Goal: Information Seeking & Learning: Learn about a topic

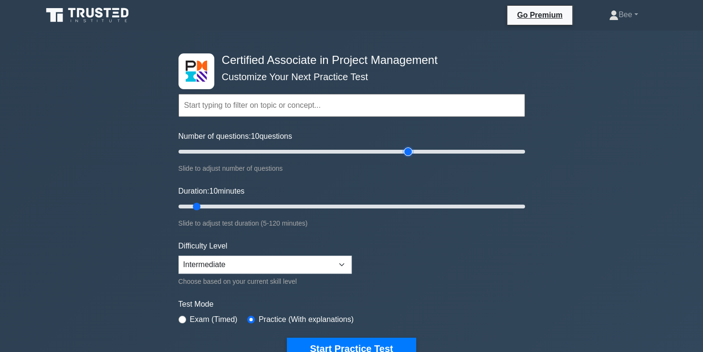
click at [408, 150] on input "Number of questions: 10 questions" at bounding box center [352, 151] width 347 height 11
drag, startPoint x: 408, startPoint y: 150, endPoint x: 255, endPoint y: 159, distance: 153.5
click at [255, 158] on input "Number of questions: 45 questions" at bounding box center [352, 151] width 347 height 11
click at [244, 151] on input "Number of questions: 45 questions" at bounding box center [352, 151] width 347 height 11
drag, startPoint x: 242, startPoint y: 153, endPoint x: 203, endPoint y: 148, distance: 39.0
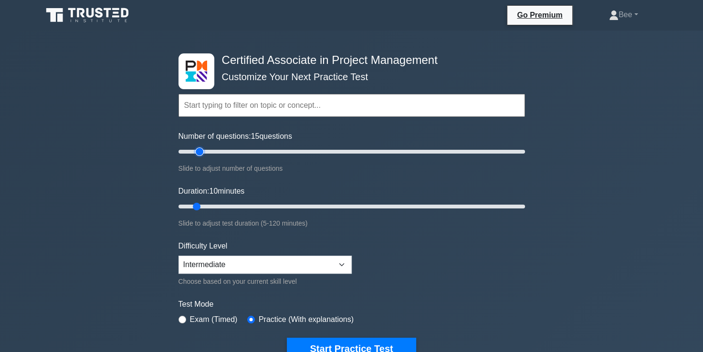
type input "15"
click at [203, 148] on input "Number of questions: 15 questions" at bounding box center [352, 151] width 347 height 11
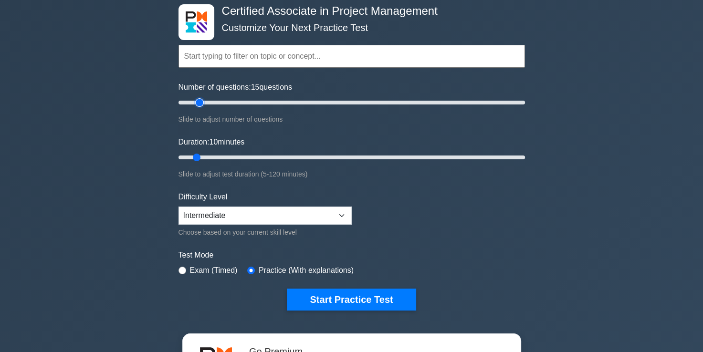
scroll to position [51, 0]
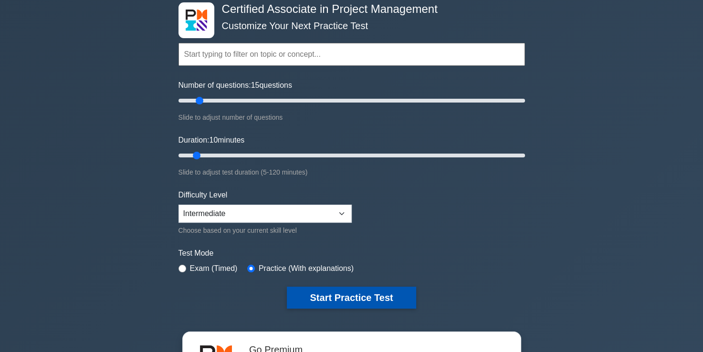
click at [310, 303] on button "Start Practice Test" at bounding box center [351, 298] width 129 height 22
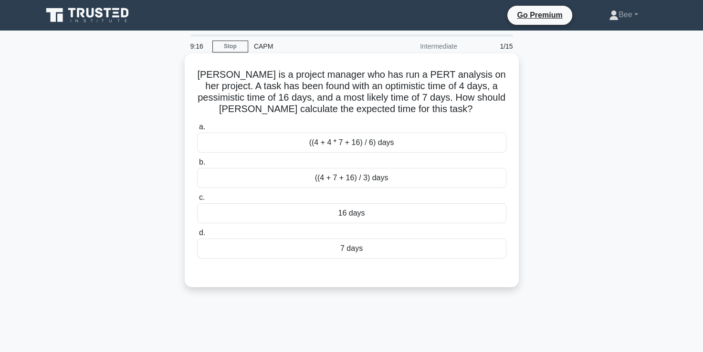
click at [396, 178] on div "((4 + 7 + 16) / 3) days" at bounding box center [351, 178] width 309 height 20
click at [197, 166] on input "b. ((4 + 7 + 16) / 3) days" at bounding box center [197, 162] width 0 height 6
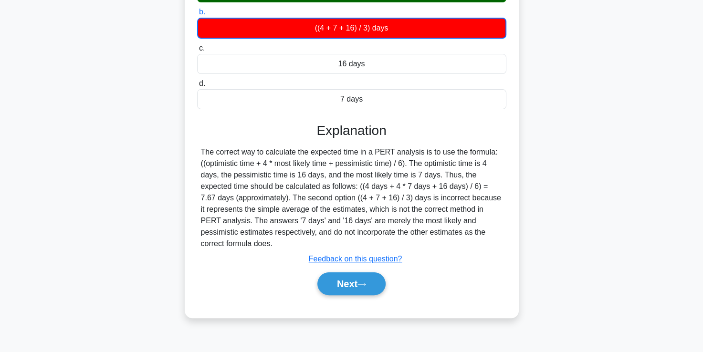
scroll to position [155, 0]
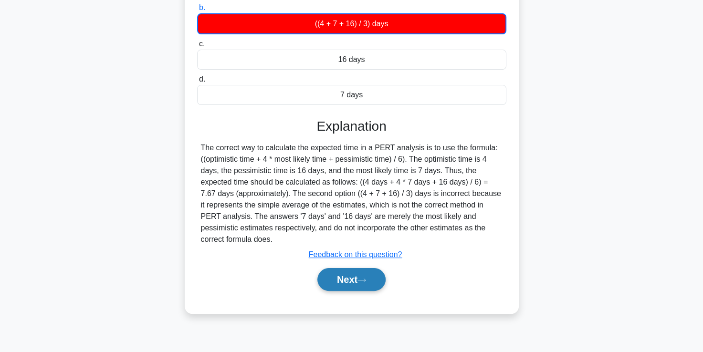
click at [349, 289] on button "Next" at bounding box center [352, 279] width 68 height 23
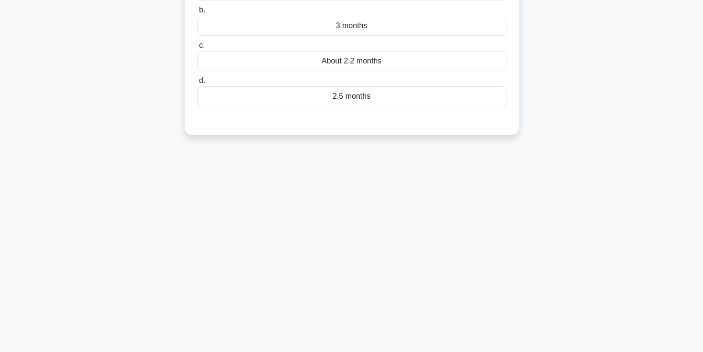
scroll to position [0, 0]
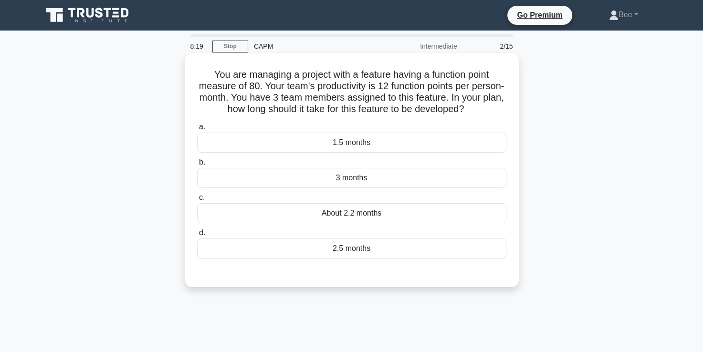
click at [372, 208] on div "About 2.2 months" at bounding box center [351, 213] width 309 height 20
click at [197, 201] on input "c. About 2.2 months" at bounding box center [197, 198] width 0 height 6
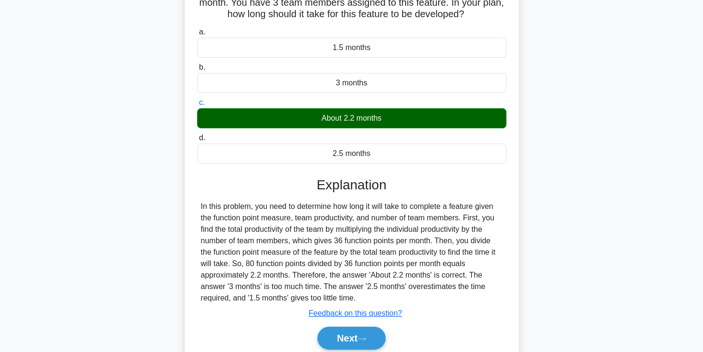
scroll to position [98, 0]
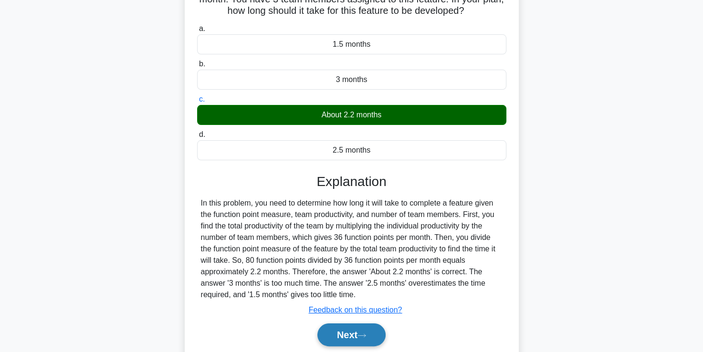
click at [363, 338] on button "Next" at bounding box center [352, 335] width 68 height 23
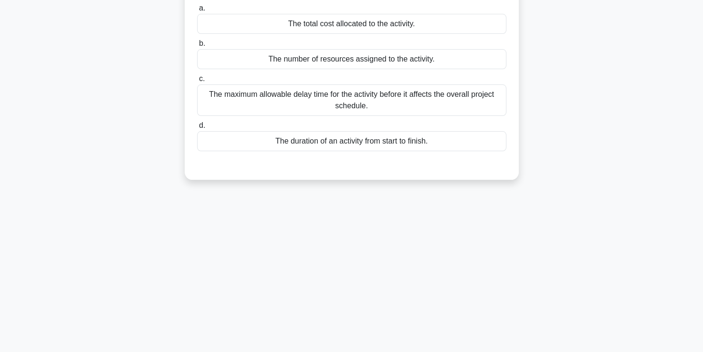
scroll to position [0, 0]
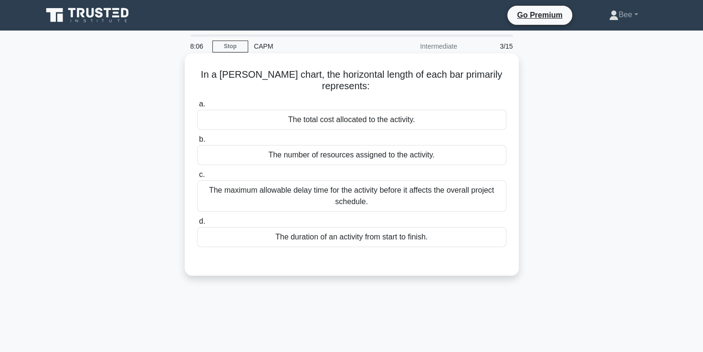
click at [316, 237] on div "The duration of an activity from start to finish." at bounding box center [351, 237] width 309 height 20
click at [197, 225] on input "d. The duration of an activity from start to finish." at bounding box center [197, 222] width 0 height 6
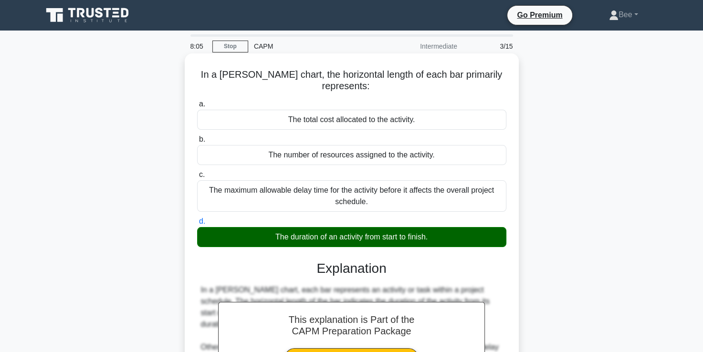
scroll to position [163, 0]
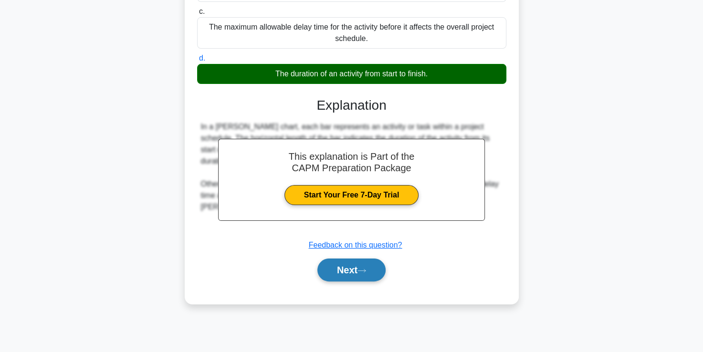
click at [349, 267] on button "Next" at bounding box center [352, 270] width 68 height 23
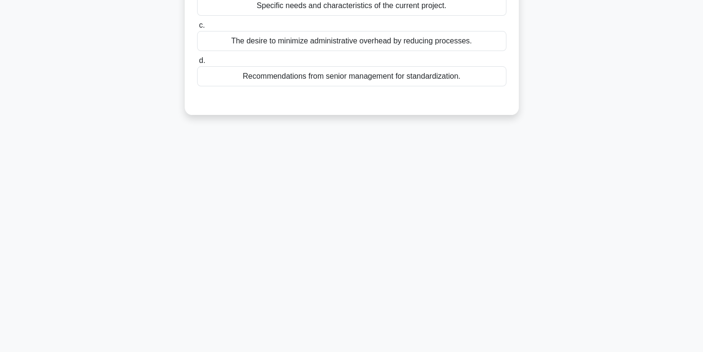
scroll to position [0, 0]
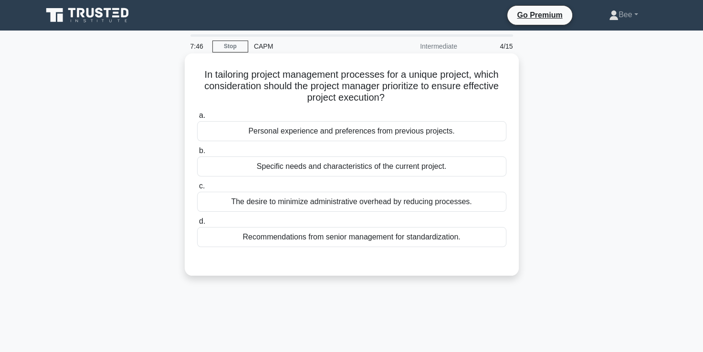
click at [332, 165] on div "Specific needs and characteristics of the current project." at bounding box center [351, 167] width 309 height 20
click at [197, 154] on input "b. Specific needs and characteristics of the current project." at bounding box center [197, 151] width 0 height 6
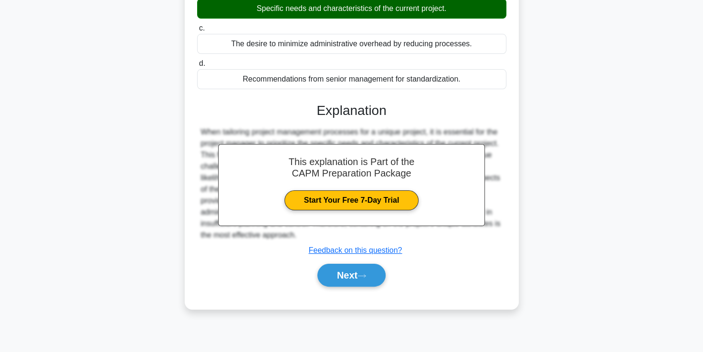
scroll to position [163, 0]
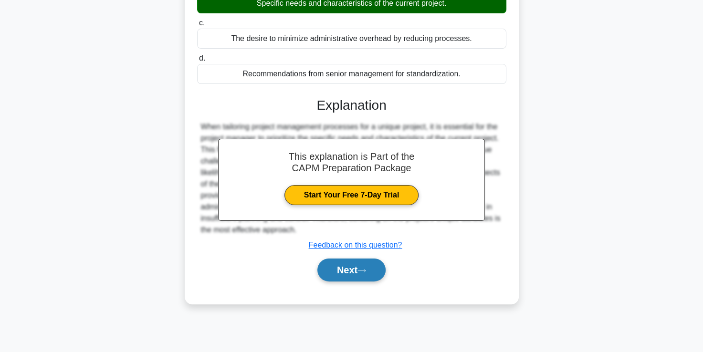
click at [342, 275] on button "Next" at bounding box center [352, 270] width 68 height 23
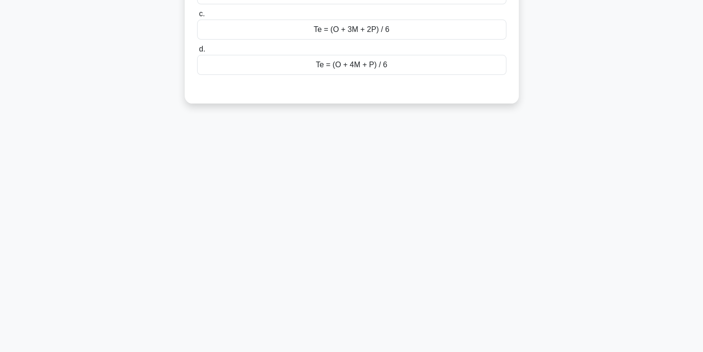
scroll to position [0, 0]
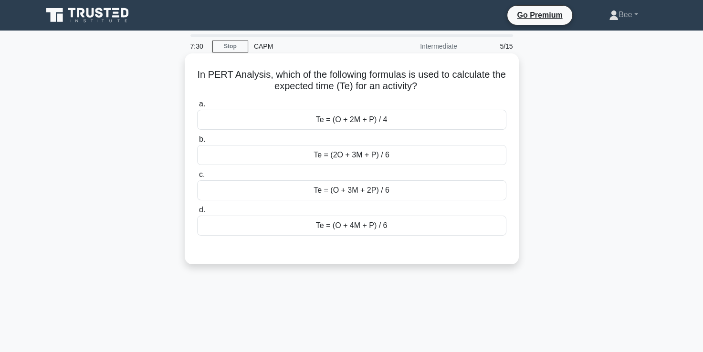
click at [342, 226] on div "Te = (O + 4M + P) / 6" at bounding box center [351, 226] width 309 height 20
click at [197, 213] on input "d. Te = (O + 4M + P) / 6" at bounding box center [197, 210] width 0 height 6
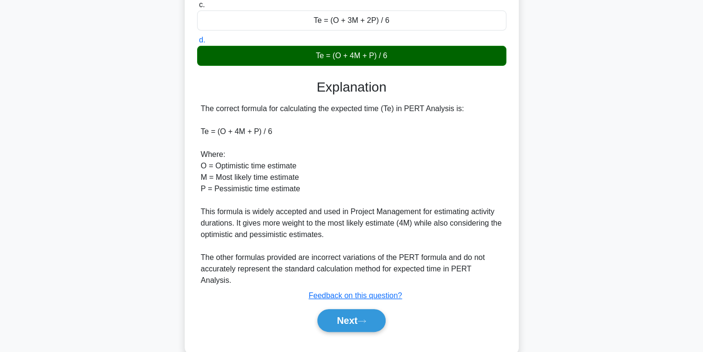
scroll to position [173, 0]
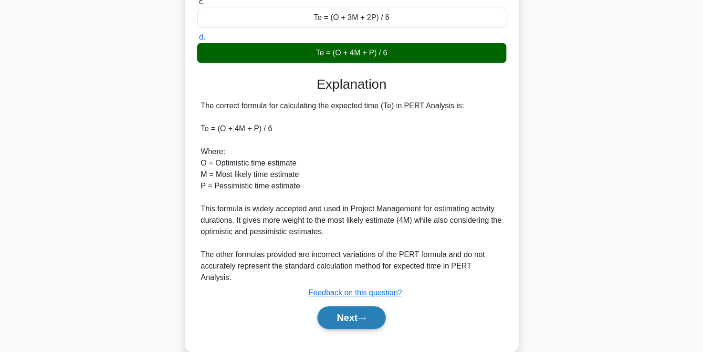
click at [353, 307] on button "Next" at bounding box center [352, 318] width 68 height 23
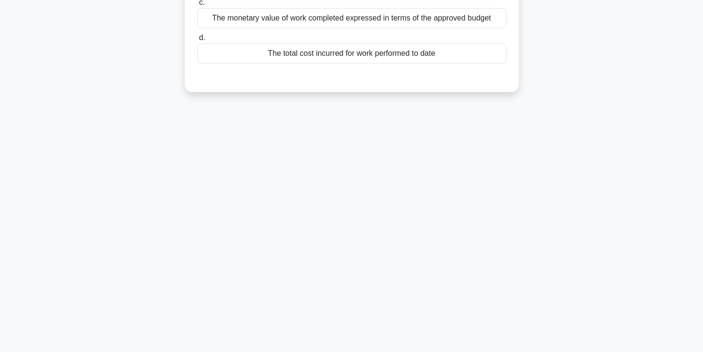
scroll to position [0, 0]
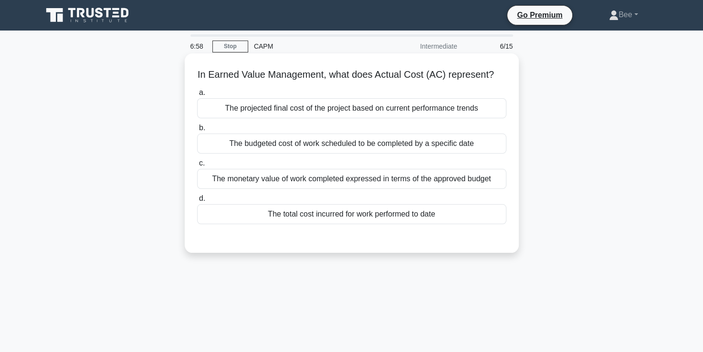
click at [302, 224] on div "The total cost incurred for work performed to date" at bounding box center [351, 214] width 309 height 20
click at [197, 202] on input "d. The total cost incurred for work performed to date" at bounding box center [197, 199] width 0 height 6
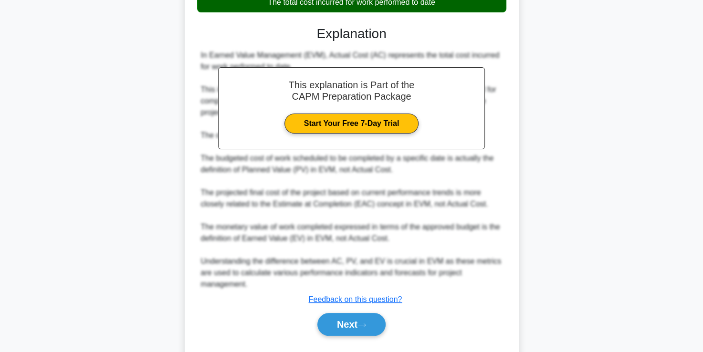
scroll to position [214, 0]
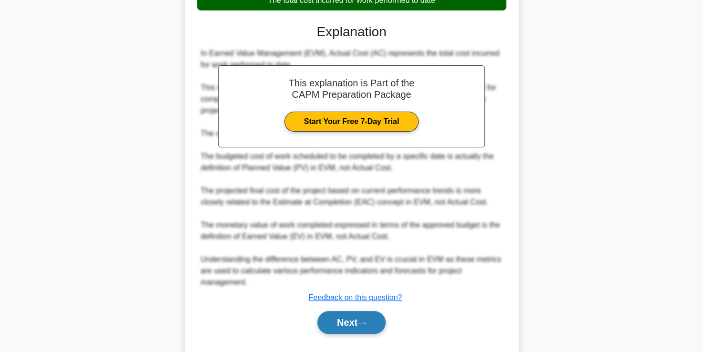
click at [367, 326] on button "Next" at bounding box center [352, 322] width 68 height 23
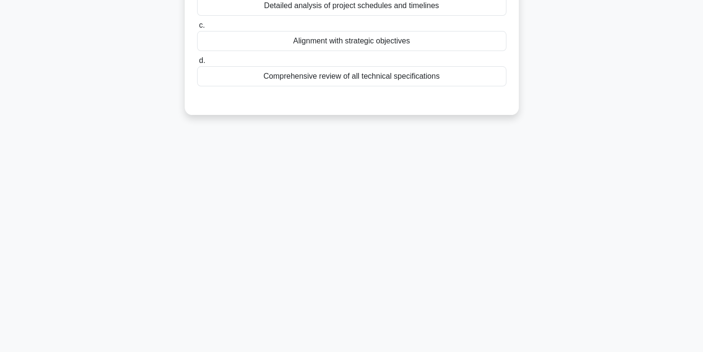
scroll to position [0, 0]
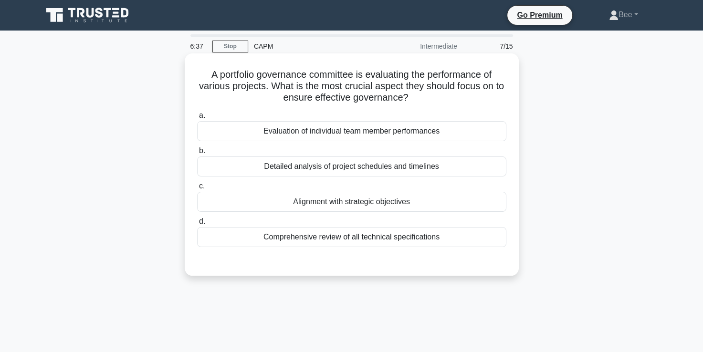
click at [322, 207] on div "Alignment with strategic objectives" at bounding box center [351, 202] width 309 height 20
click at [197, 190] on input "c. Alignment with strategic objectives" at bounding box center [197, 186] width 0 height 6
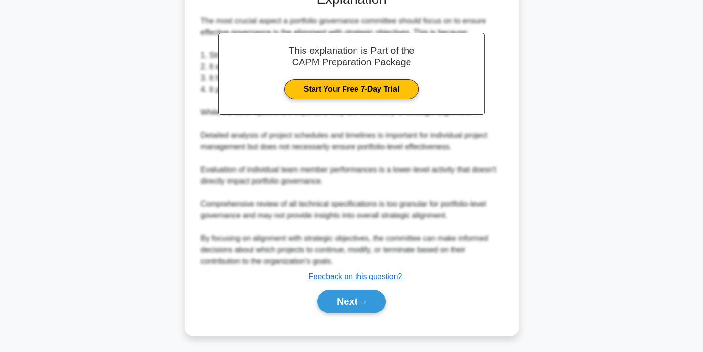
scroll to position [270, 0]
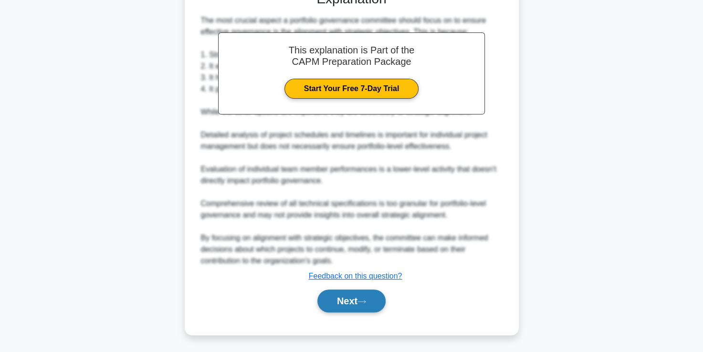
click at [356, 308] on button "Next" at bounding box center [352, 301] width 68 height 23
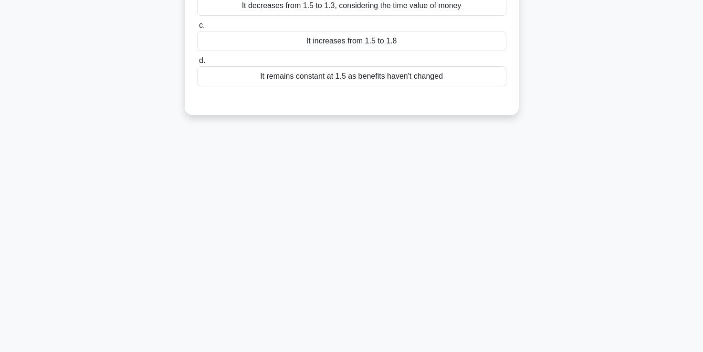
scroll to position [0, 0]
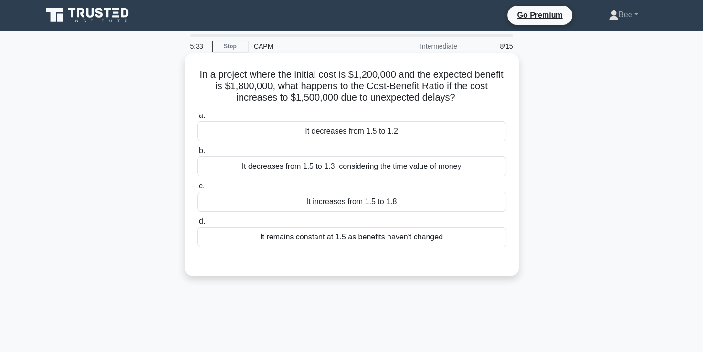
drag, startPoint x: 336, startPoint y: 134, endPoint x: 326, endPoint y: 133, distance: 10.1
click at [326, 133] on div "It decreases from 1.5 to 1.2" at bounding box center [351, 131] width 309 height 20
click at [197, 119] on input "a. It decreases from 1.5 to 1.2" at bounding box center [197, 116] width 0 height 6
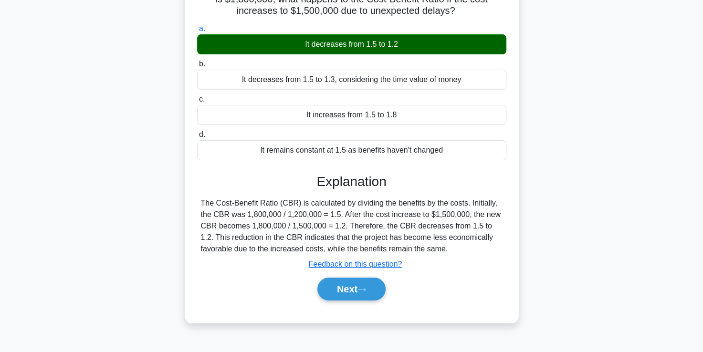
scroll to position [87, 0]
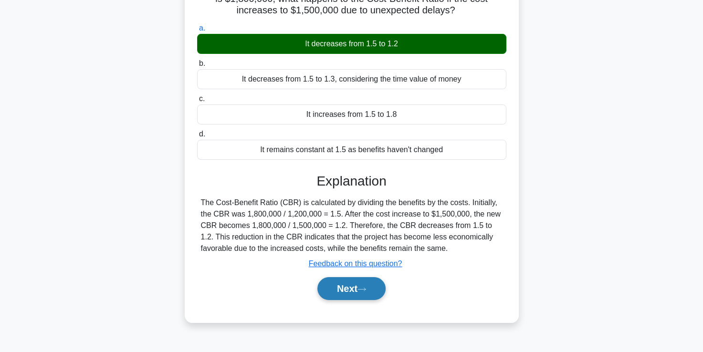
click at [349, 296] on button "Next" at bounding box center [352, 288] width 68 height 23
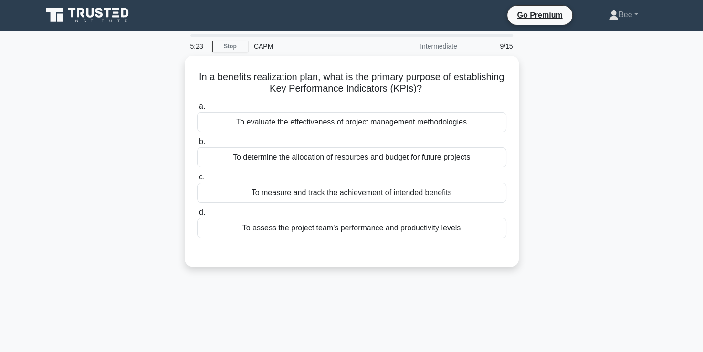
scroll to position [0, 0]
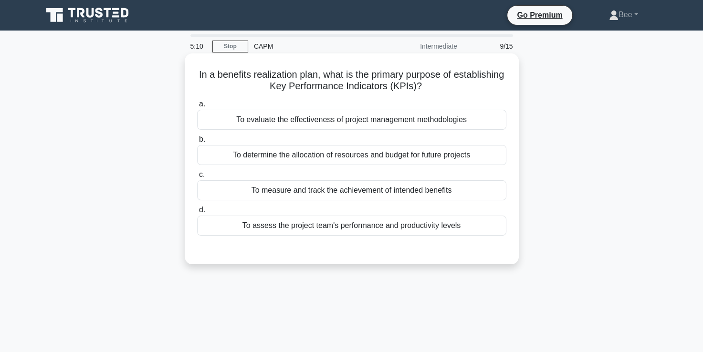
click at [317, 194] on div "To measure and track the achievement of intended benefits" at bounding box center [351, 190] width 309 height 20
click at [197, 178] on input "c. To measure and track the achievement of intended benefits" at bounding box center [197, 175] width 0 height 6
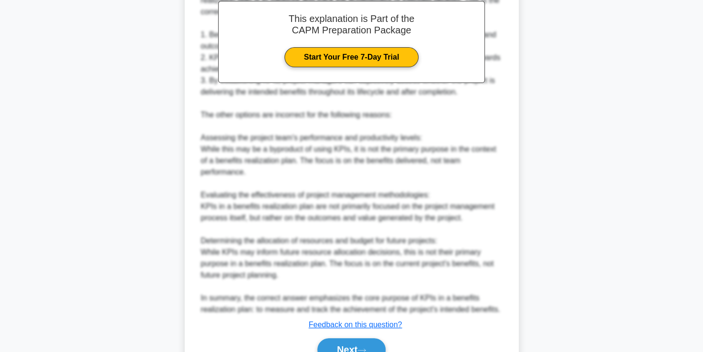
scroll to position [339, 0]
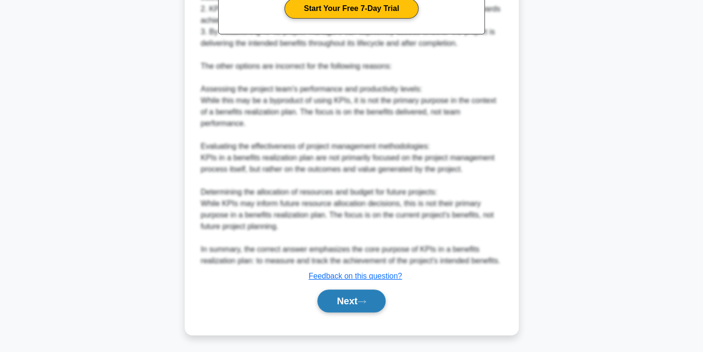
click at [362, 305] on button "Next" at bounding box center [352, 301] width 68 height 23
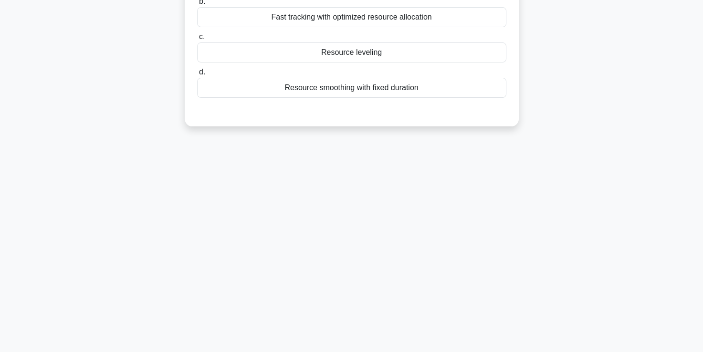
scroll to position [0, 0]
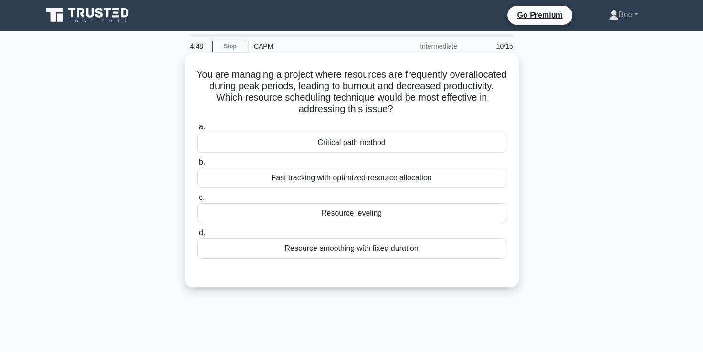
click at [338, 214] on div "Resource leveling" at bounding box center [351, 213] width 309 height 20
click at [197, 201] on input "c. Resource leveling" at bounding box center [197, 198] width 0 height 6
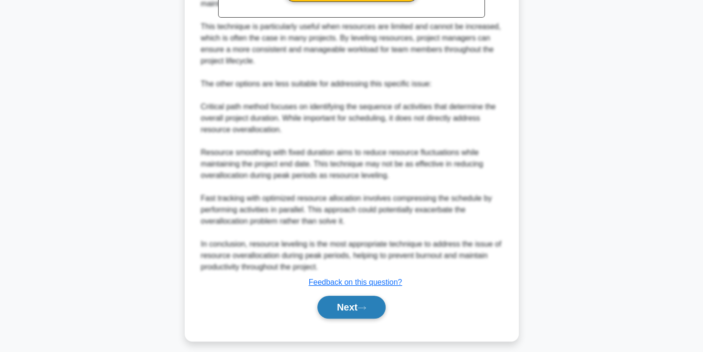
click at [338, 308] on button "Next" at bounding box center [352, 307] width 68 height 23
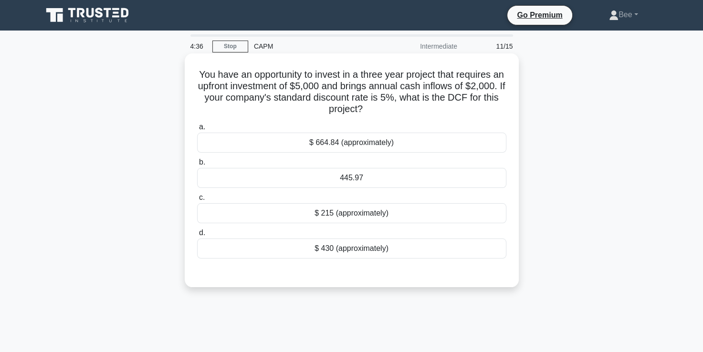
click at [347, 215] on div "$ 215 (approximately)" at bounding box center [351, 213] width 309 height 20
click at [197, 201] on input "c. $ 215 (approximately)" at bounding box center [197, 198] width 0 height 6
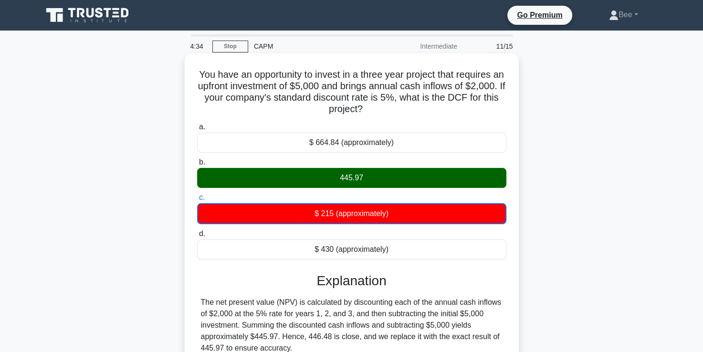
scroll to position [163, 0]
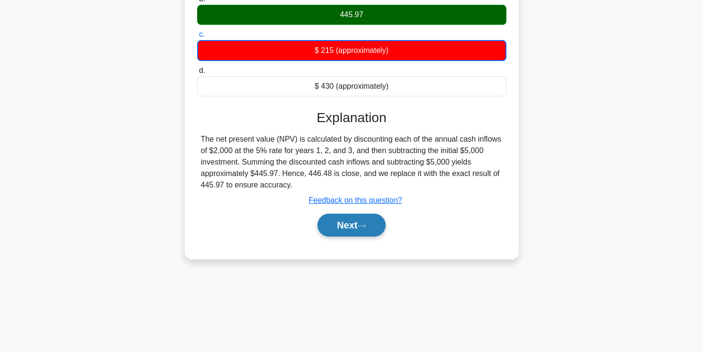
click at [359, 224] on button "Next" at bounding box center [352, 225] width 68 height 23
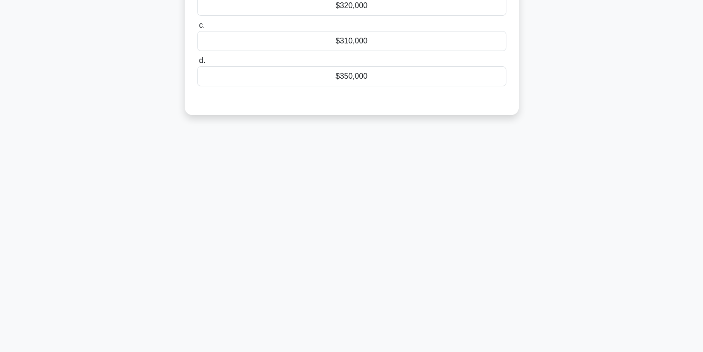
scroll to position [0, 0]
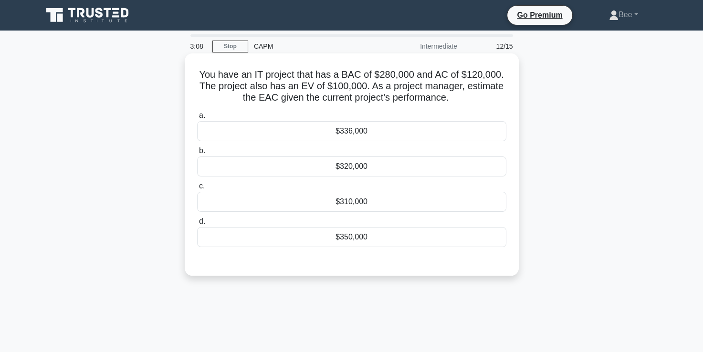
click at [369, 130] on div "$336,000" at bounding box center [351, 131] width 309 height 20
click at [197, 119] on input "a. $336,000" at bounding box center [197, 116] width 0 height 6
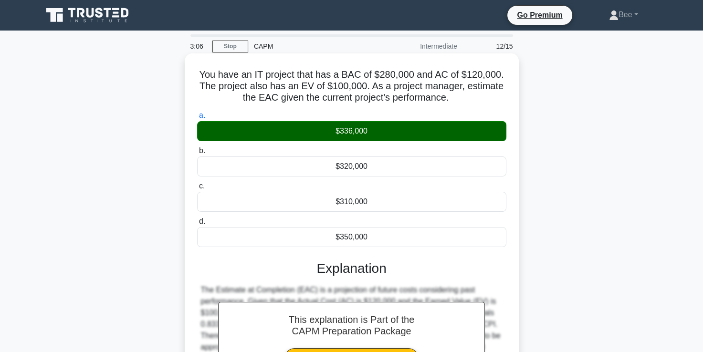
scroll to position [163, 0]
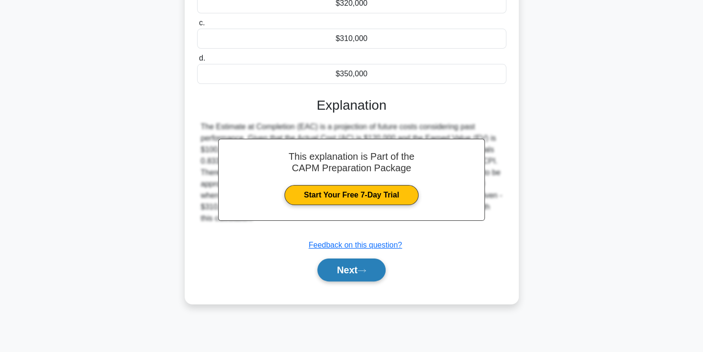
click at [342, 276] on button "Next" at bounding box center [352, 270] width 68 height 23
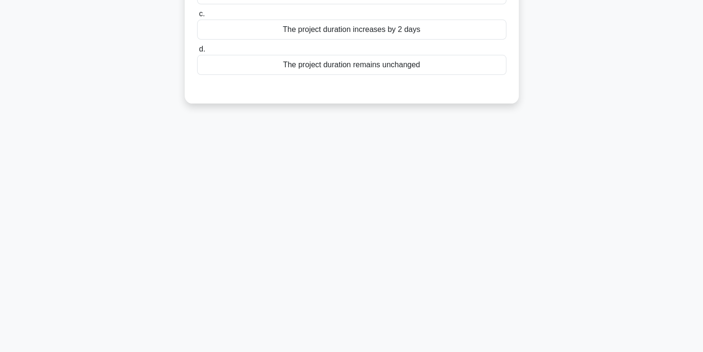
scroll to position [0, 0]
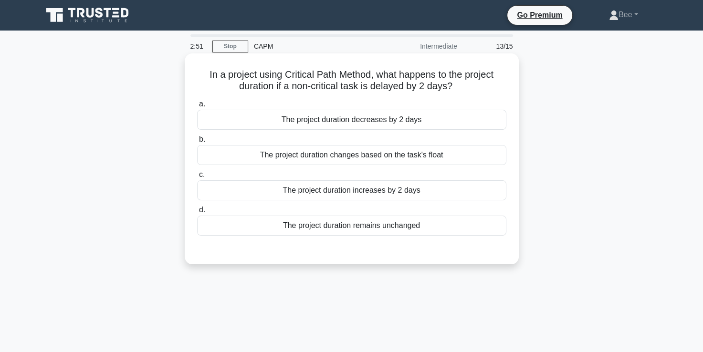
click at [321, 227] on div "The project duration remains unchanged" at bounding box center [351, 226] width 309 height 20
click at [197, 213] on input "d. The project duration remains unchanged" at bounding box center [197, 210] width 0 height 6
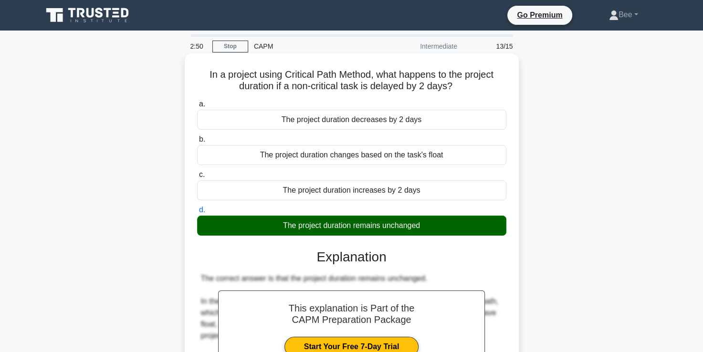
scroll to position [224, 0]
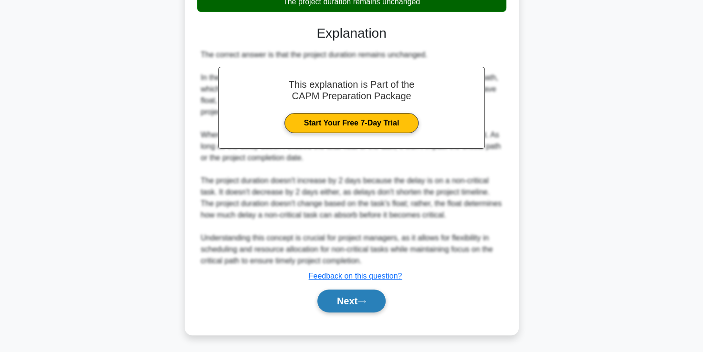
click at [342, 304] on button "Next" at bounding box center [352, 301] width 68 height 23
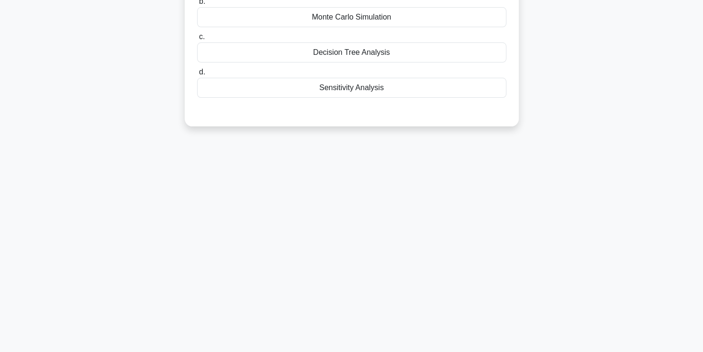
scroll to position [0, 0]
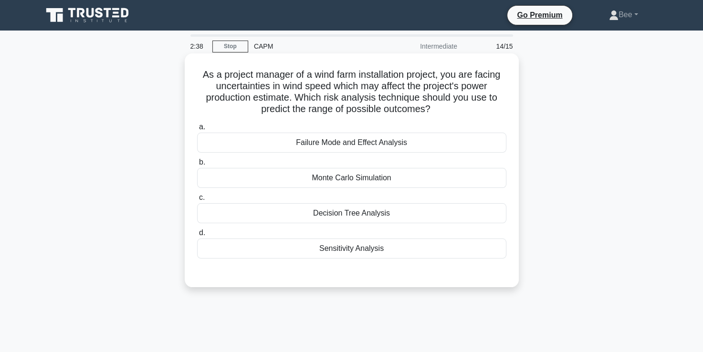
click at [327, 178] on div "Monte Carlo Simulation" at bounding box center [351, 178] width 309 height 20
click at [197, 166] on input "b. Monte Carlo Simulation" at bounding box center [197, 162] width 0 height 6
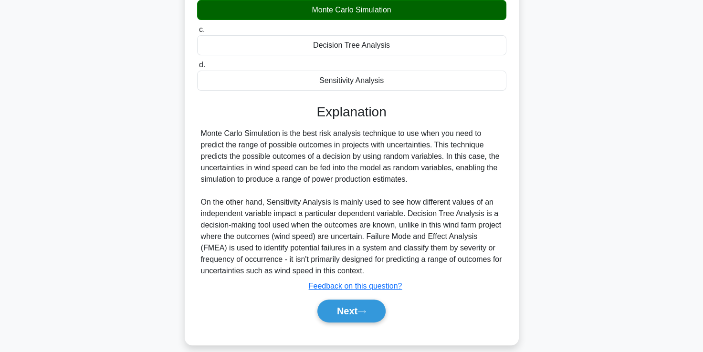
scroll to position [168, 0]
click at [353, 310] on button "Next" at bounding box center [352, 311] width 68 height 23
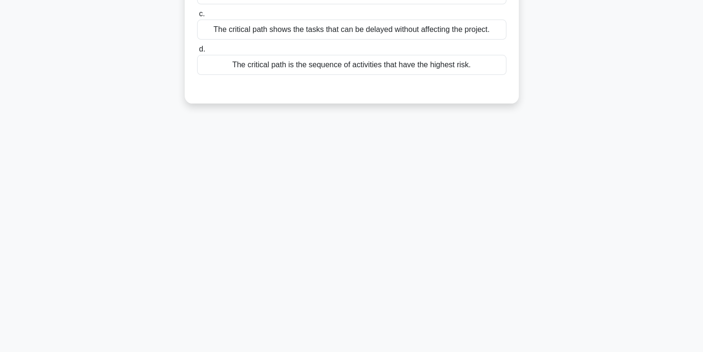
scroll to position [0, 0]
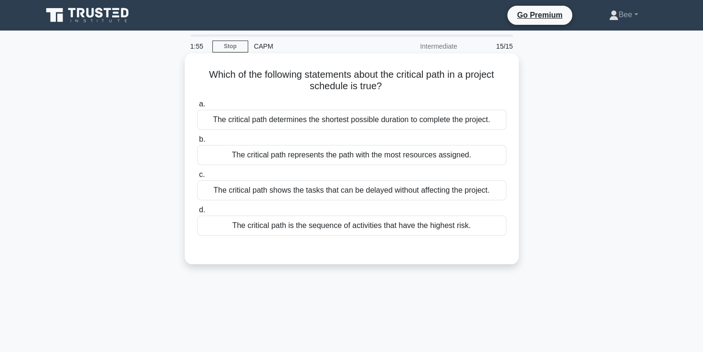
drag, startPoint x: 345, startPoint y: 228, endPoint x: 319, endPoint y: 226, distance: 26.3
click at [319, 226] on div "The critical path is the sequence of activities that have the highest risk." at bounding box center [351, 226] width 309 height 20
drag, startPoint x: 319, startPoint y: 226, endPoint x: 301, endPoint y: 229, distance: 18.3
click at [301, 229] on div "The critical path is the sequence of activities that have the highest risk." at bounding box center [351, 226] width 309 height 20
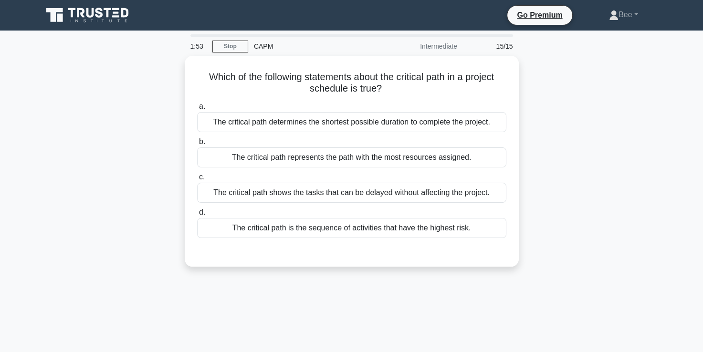
click at [609, 213] on div "Which of the following statements about the critical path in a project schedule…" at bounding box center [352, 167] width 630 height 223
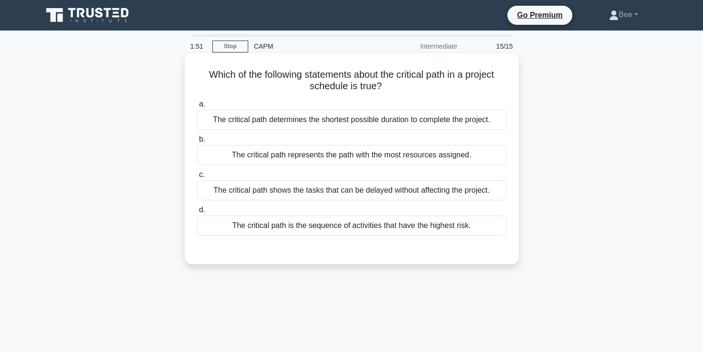
click at [411, 152] on div "The critical path represents the path with the most resources assigned." at bounding box center [351, 155] width 309 height 20
click at [197, 143] on input "b. The critical path represents the path with the most resources assigned." at bounding box center [197, 140] width 0 height 6
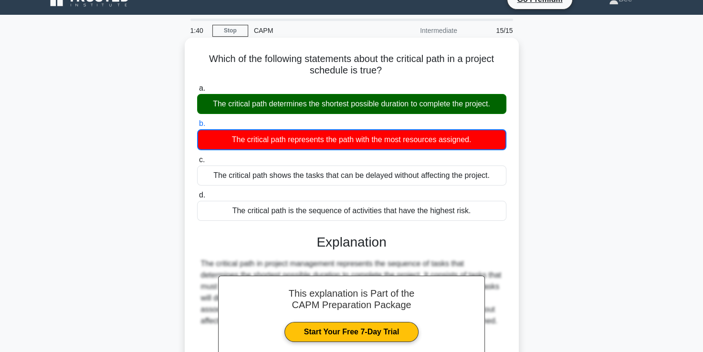
scroll to position [163, 0]
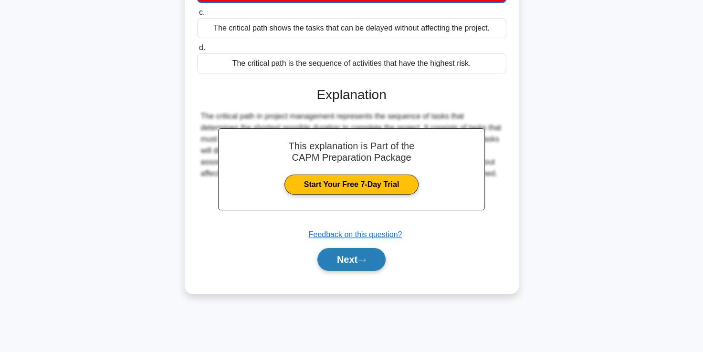
click at [353, 263] on button "Next" at bounding box center [352, 259] width 68 height 23
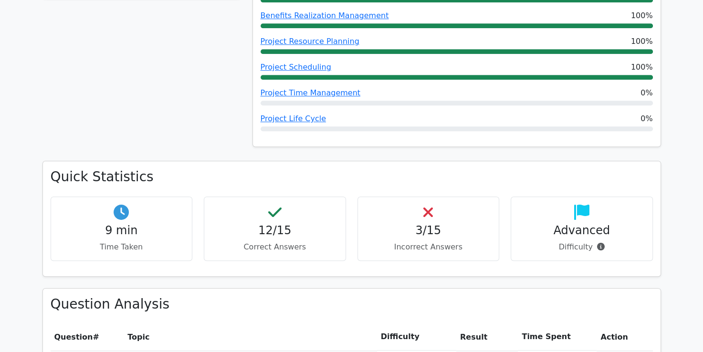
scroll to position [584, 0]
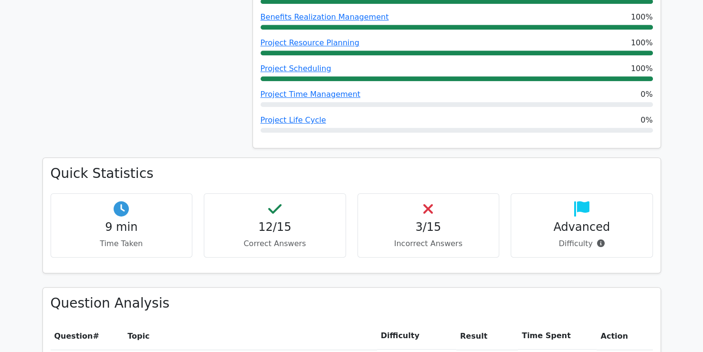
click at [435, 221] on h4 "3/15" at bounding box center [429, 228] width 126 height 14
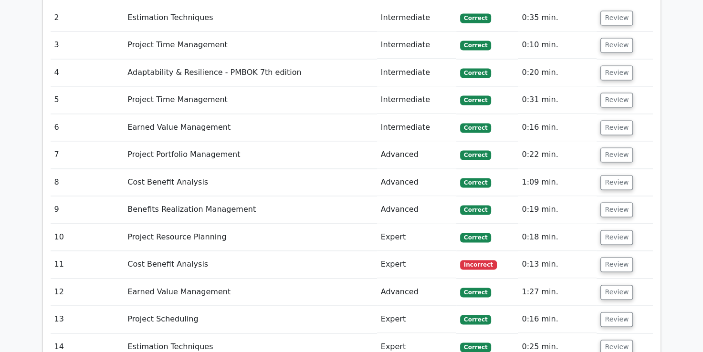
scroll to position [1378, 0]
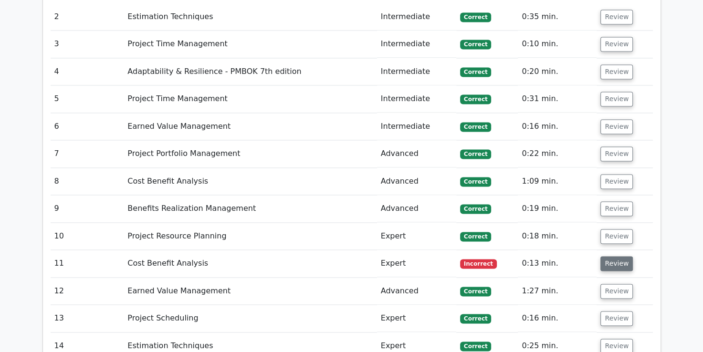
click at [610, 256] on button "Review" at bounding box center [617, 263] width 32 height 15
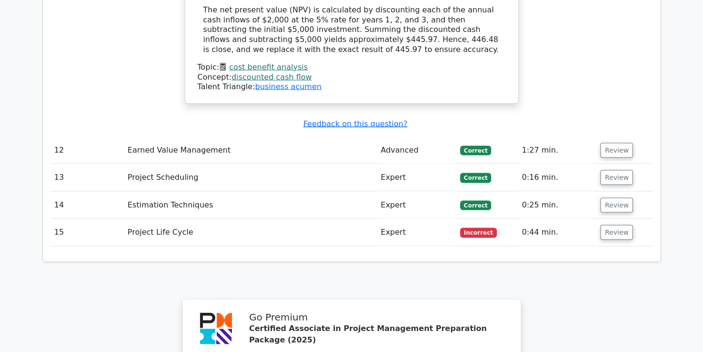
scroll to position [1881, 0]
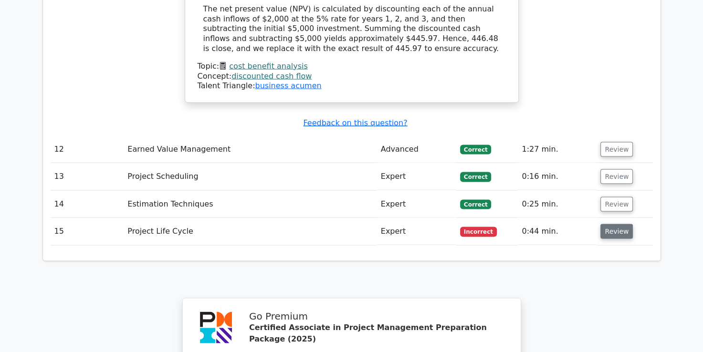
click at [621, 224] on button "Review" at bounding box center [617, 231] width 32 height 15
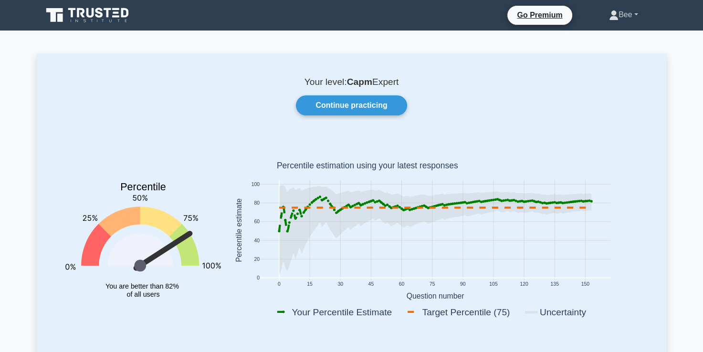
click at [630, 14] on link "Bee" at bounding box center [623, 14] width 75 height 19
click at [117, 15] on icon at bounding box center [88, 15] width 92 height 18
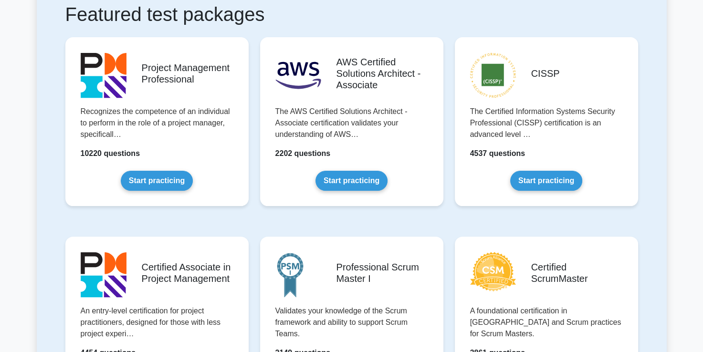
scroll to position [357, 0]
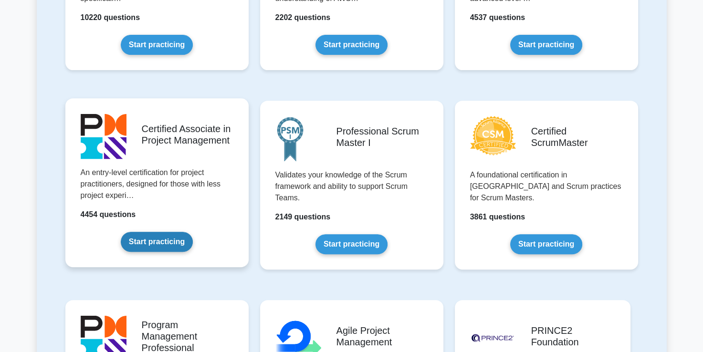
click at [193, 232] on link "Start practicing" at bounding box center [157, 242] width 72 height 20
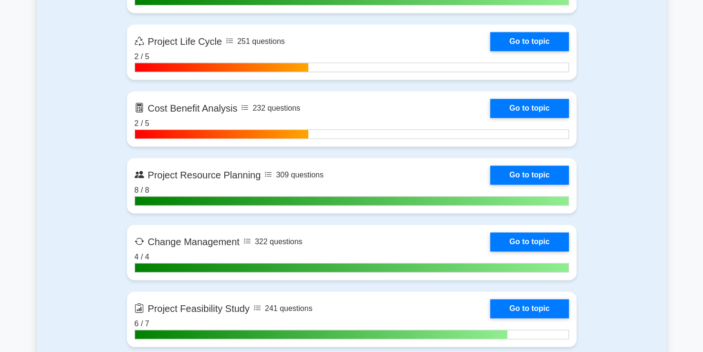
scroll to position [1387, 0]
